Goal: Task Accomplishment & Management: Use online tool/utility

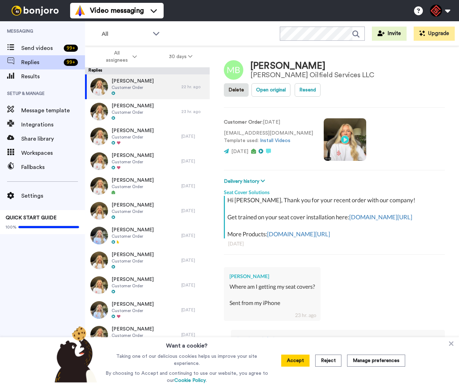
type textarea "x"
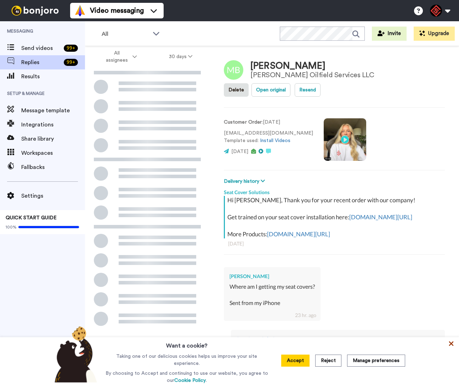
click at [452, 341] on icon at bounding box center [451, 343] width 7 height 7
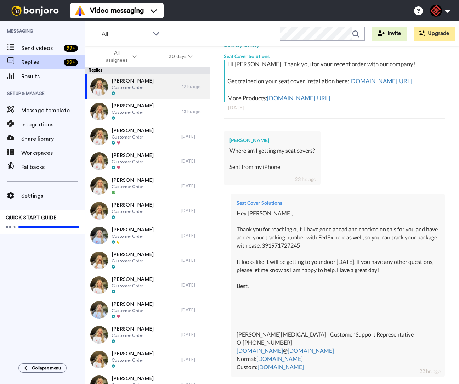
scroll to position [211, 0]
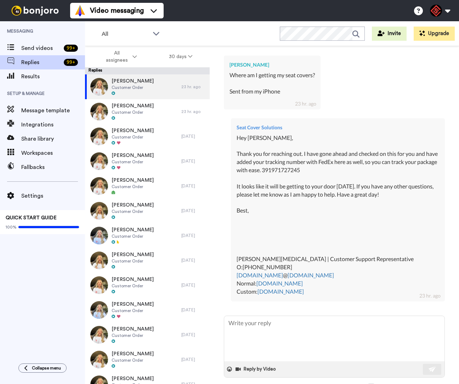
type textarea "x"
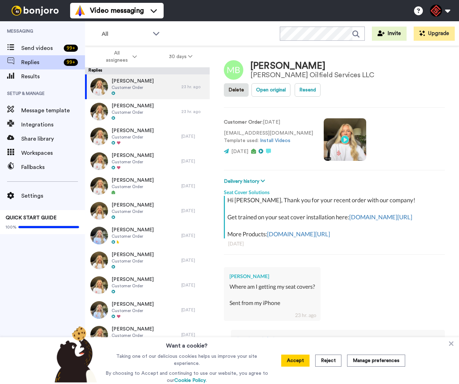
type textarea "x"
